Goal: Task Accomplishment & Management: Manage account settings

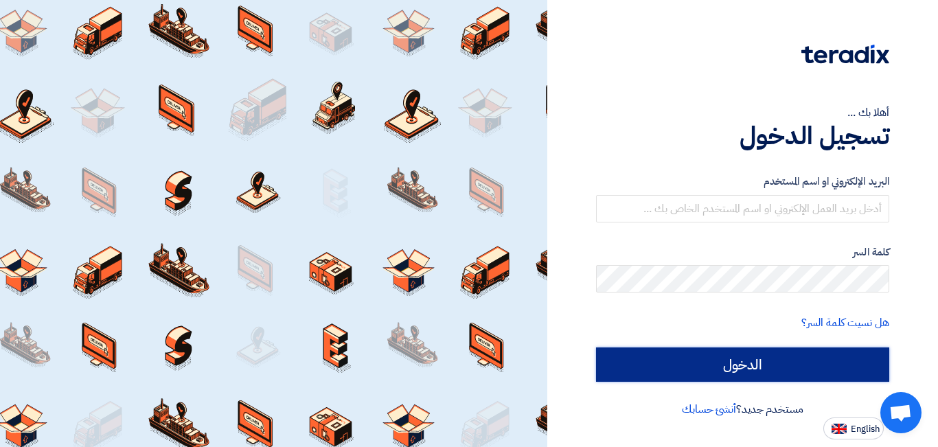
click at [703, 376] on input "الدخول" at bounding box center [742, 364] width 293 height 34
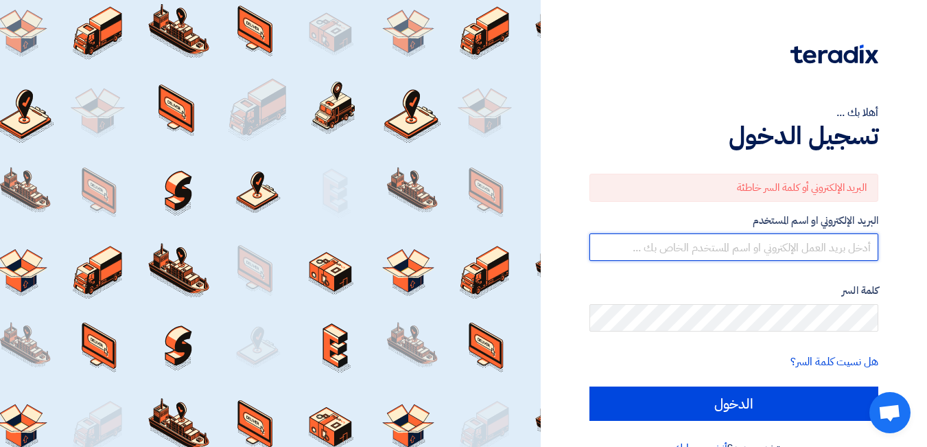
click at [711, 253] on input "text" at bounding box center [734, 246] width 289 height 27
type input "[EMAIL_ADDRESS][DOMAIN_NAME]"
click at [590, 386] on input "الدخول" at bounding box center [734, 403] width 289 height 34
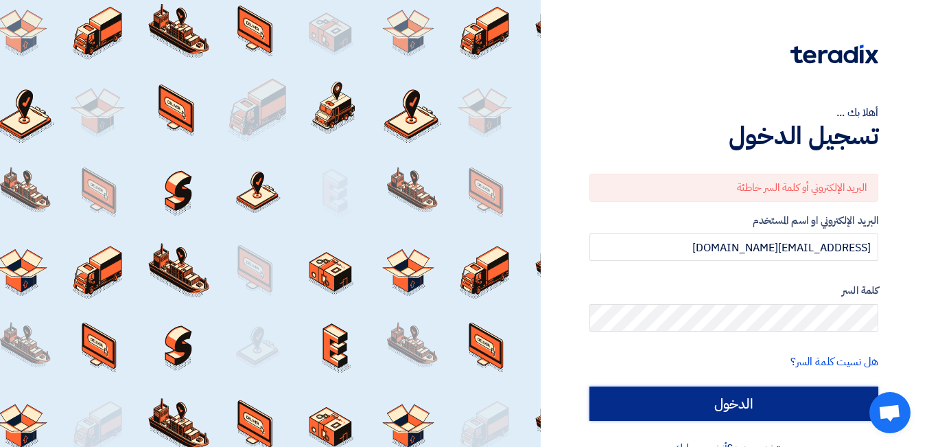
click at [680, 400] on input "الدخول" at bounding box center [734, 403] width 289 height 34
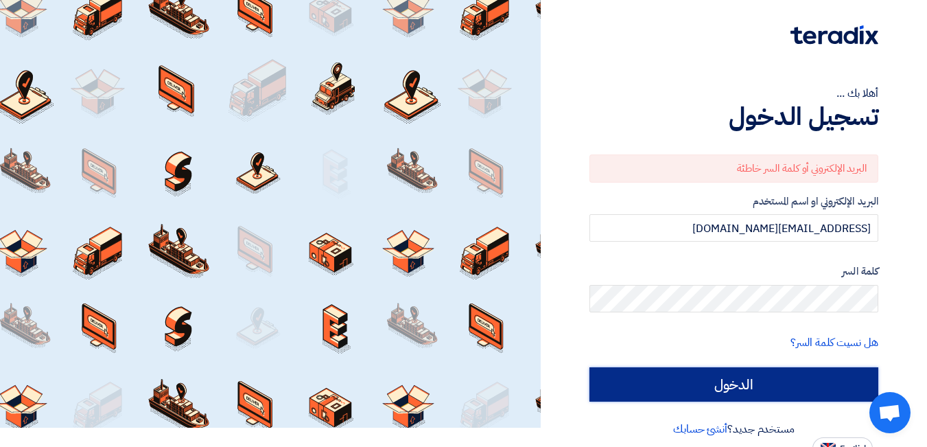
scroll to position [32, 0]
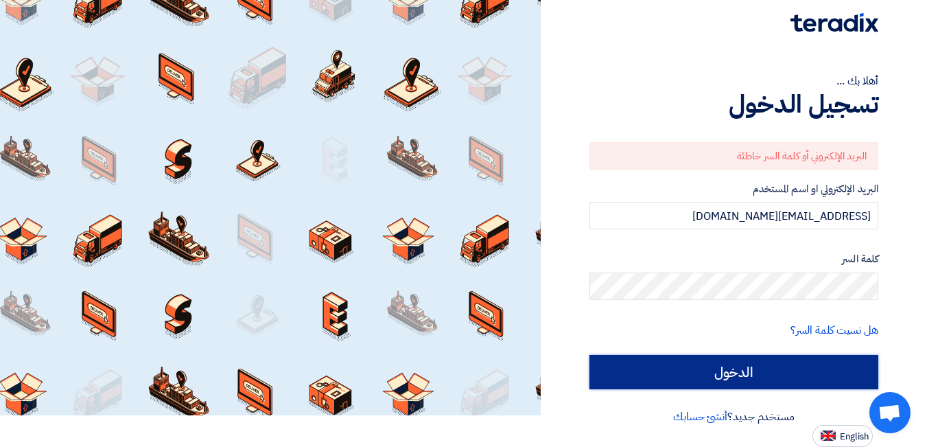
click at [711, 363] on input "الدخول" at bounding box center [734, 372] width 289 height 34
click at [743, 358] on input "الدخول" at bounding box center [734, 372] width 289 height 34
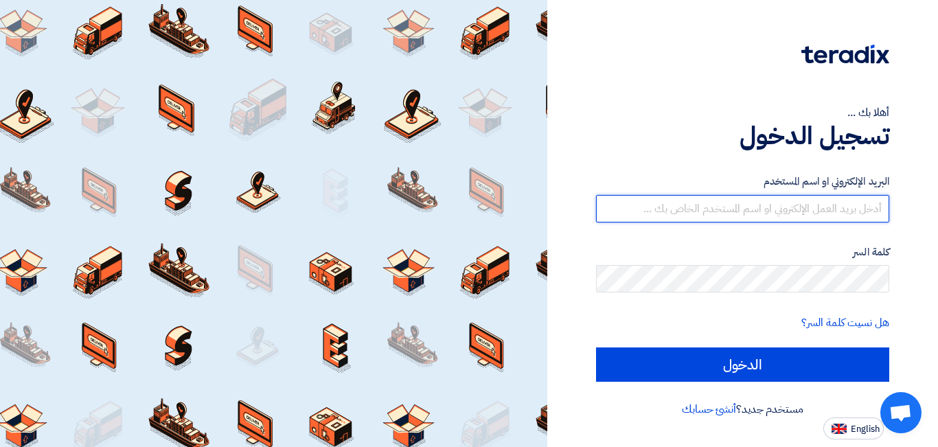
click at [636, 207] on input "text" at bounding box center [742, 208] width 293 height 27
type input "[EMAIL_ADDRESS][DOMAIN_NAME]"
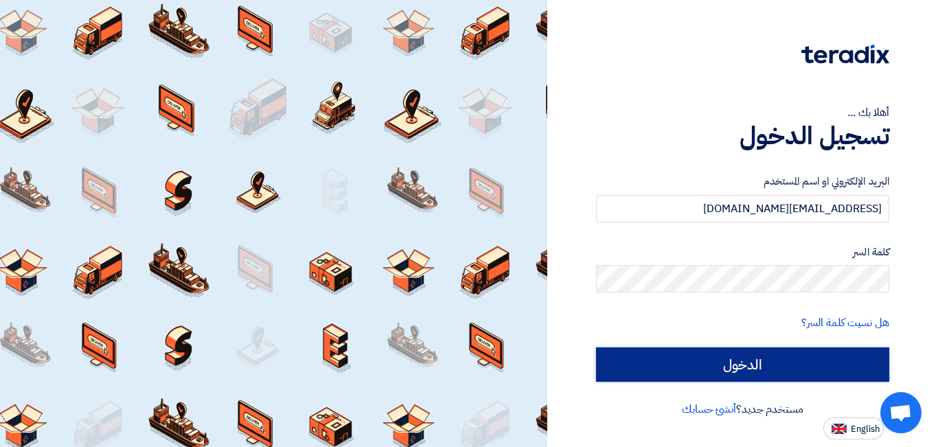
click at [727, 372] on input "الدخول" at bounding box center [742, 364] width 293 height 34
